Goal: Transaction & Acquisition: Purchase product/service

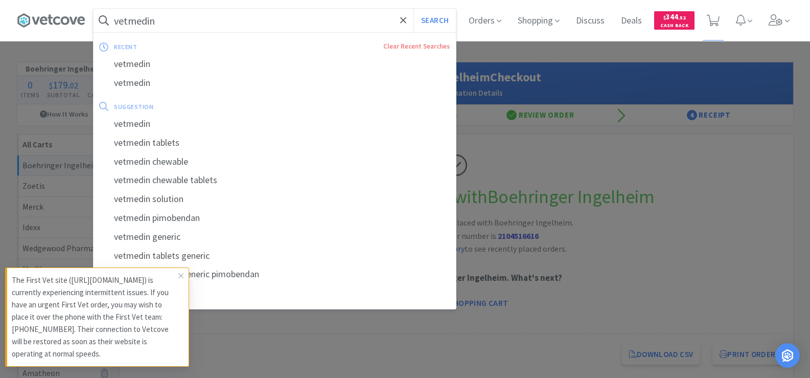
click at [334, 26] on input "vetmedin" at bounding box center [274, 21] width 362 height 24
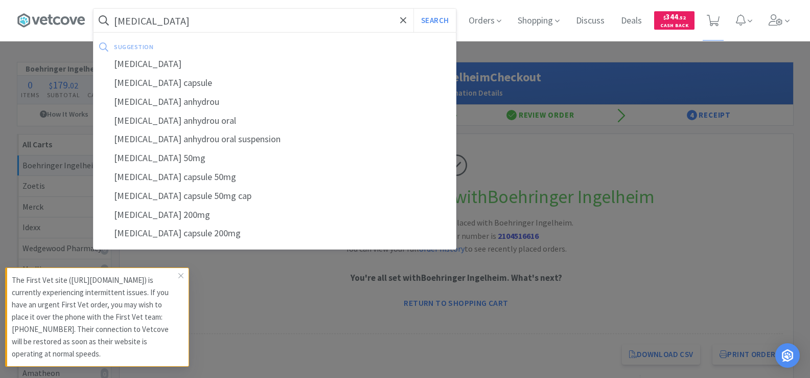
type input "[MEDICAL_DATA]"
click at [413, 9] on button "Search" at bounding box center [434, 21] width 42 height 24
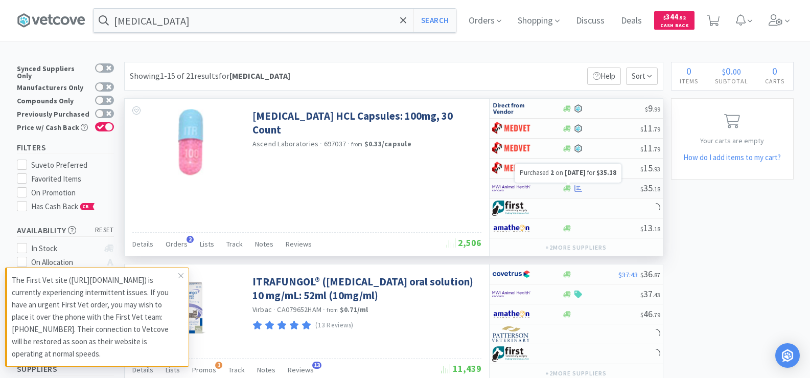
click at [577, 187] on icon at bounding box center [578, 187] width 8 height 7
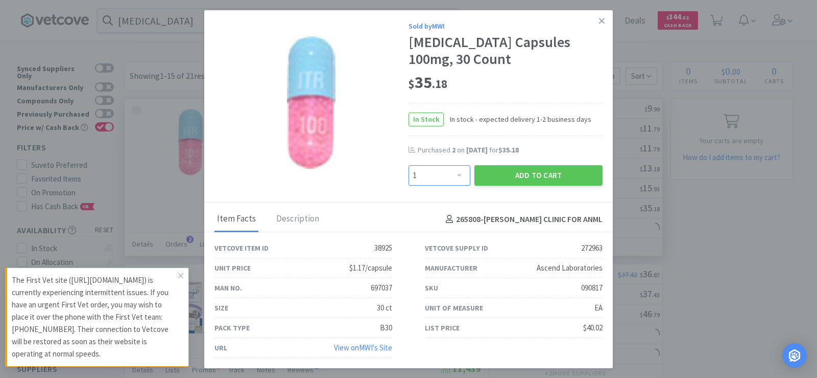
click at [420, 178] on select "Enter Quantity 1 2 3 4 5 6 7 8 9 10 11 12 13 14 15 16 17 18 19 20 Enter Quantity" at bounding box center [440, 175] width 62 height 20
select select "2"
click at [409, 165] on select "Enter Quantity 1 2 3 4 5 6 7 8 9 10 11 12 13 14 15 16 17 18 19 20 Enter Quantity" at bounding box center [440, 175] width 62 height 20
click at [548, 168] on button "Add to Cart" at bounding box center [539, 175] width 128 height 20
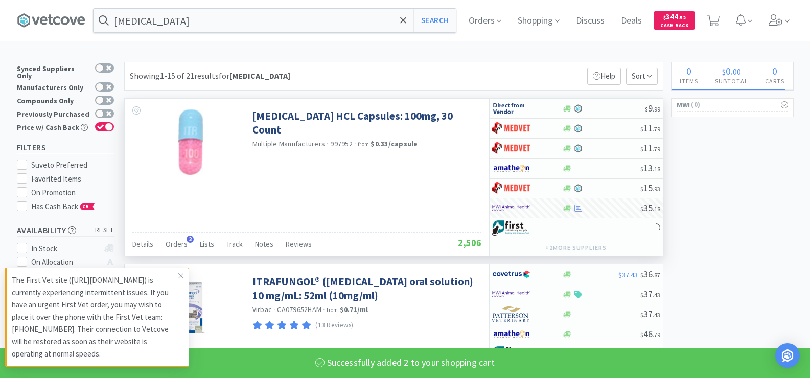
select select "2"
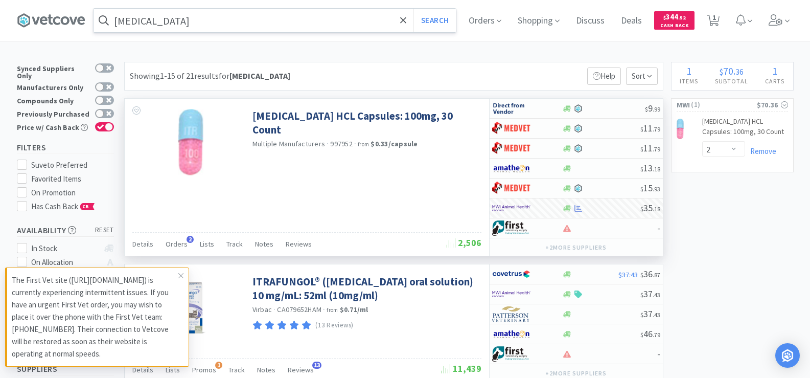
click at [206, 20] on input "[MEDICAL_DATA]" at bounding box center [274, 21] width 362 height 24
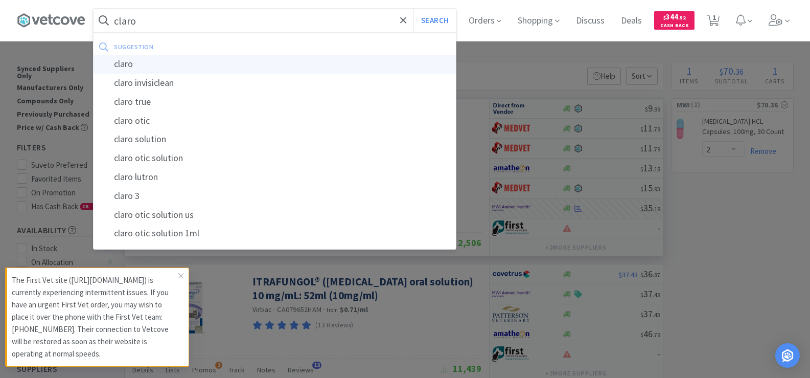
type input "claro"
click at [168, 61] on div "claro" at bounding box center [274, 64] width 362 height 19
